Goal: Find specific page/section: Find specific page/section

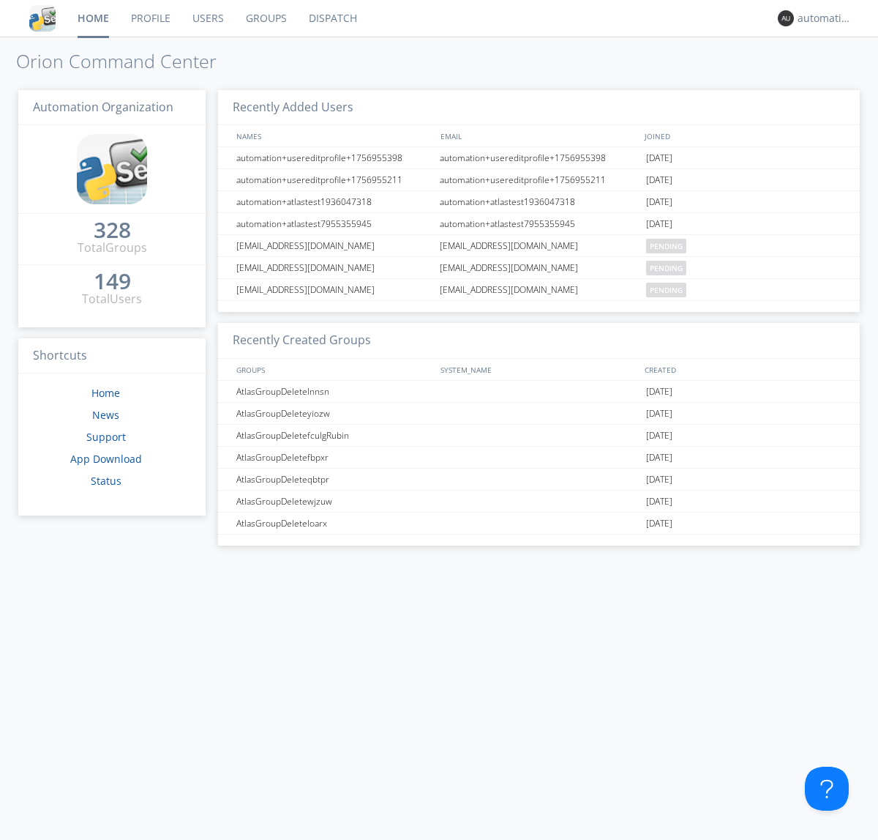
click at [332, 18] on link "Dispatch" at bounding box center [333, 18] width 70 height 37
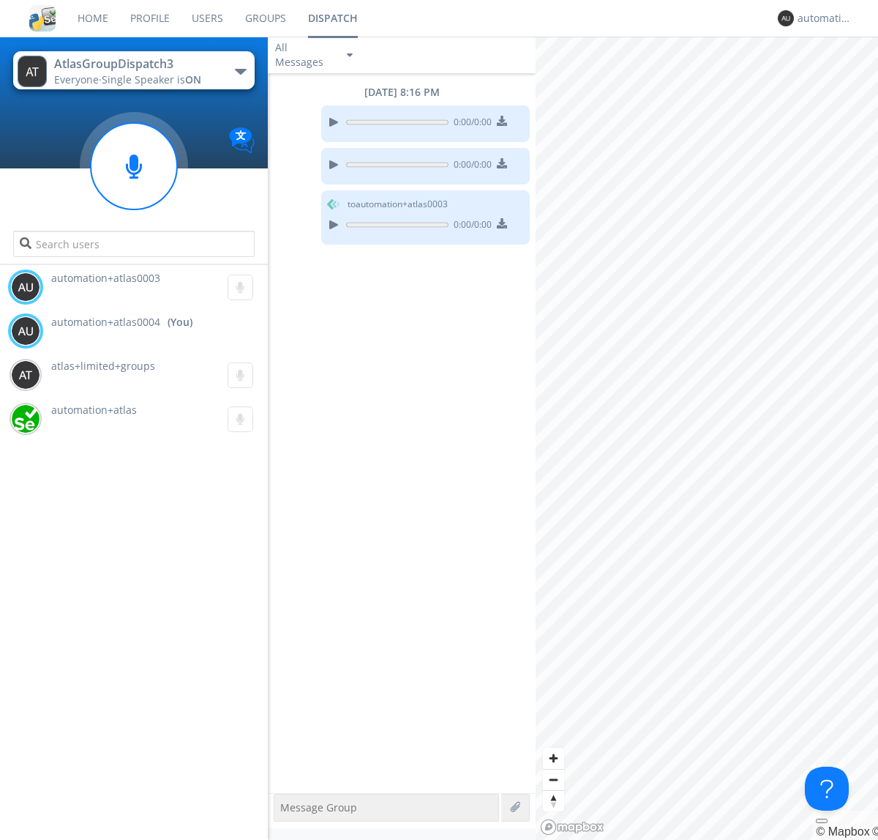
click at [240, 71] on div "button" at bounding box center [241, 72] width 12 height 6
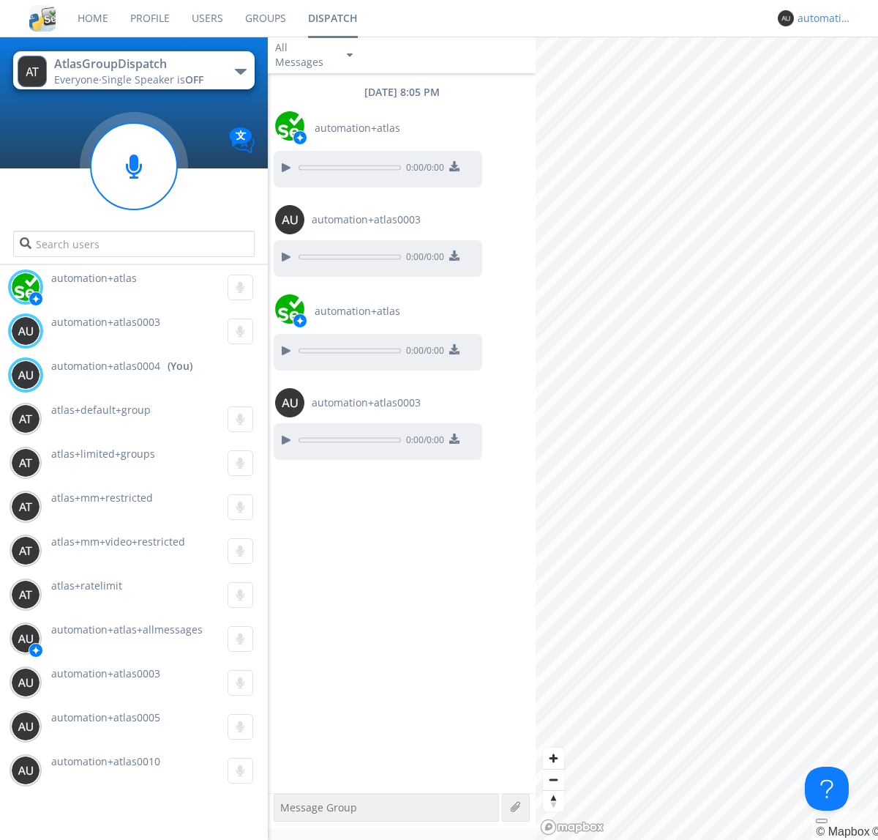
click at [821, 18] on div "automation+atlas0004" at bounding box center [825, 18] width 55 height 15
